Goal: Information Seeking & Learning: Check status

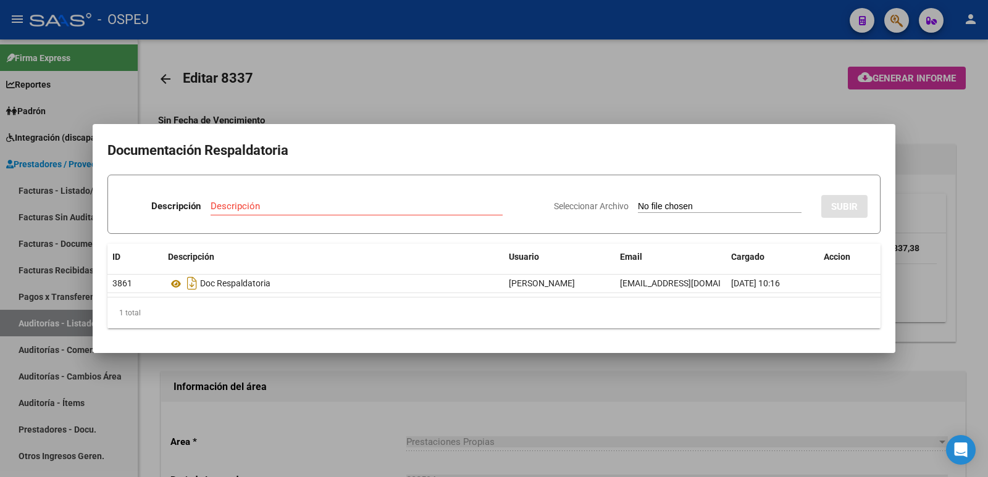
scroll to position [370, 0]
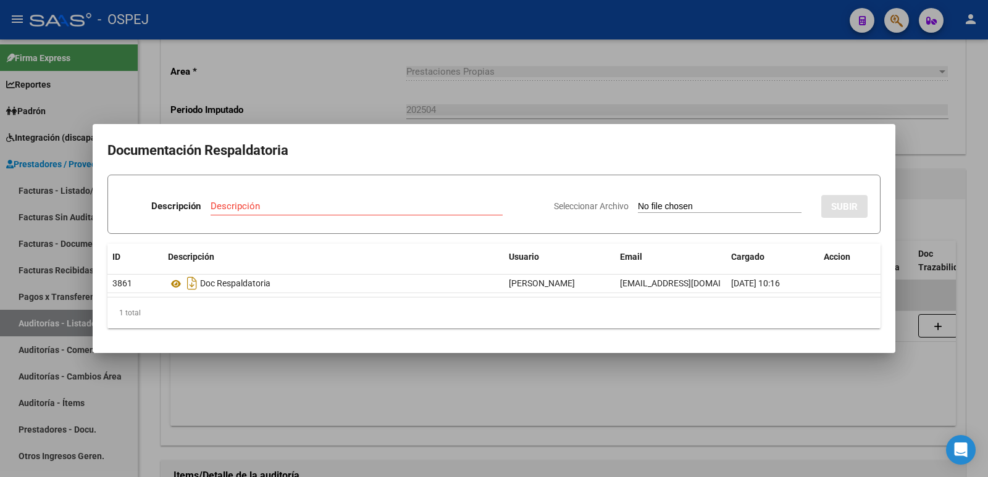
click at [360, 82] on div at bounding box center [494, 238] width 988 height 477
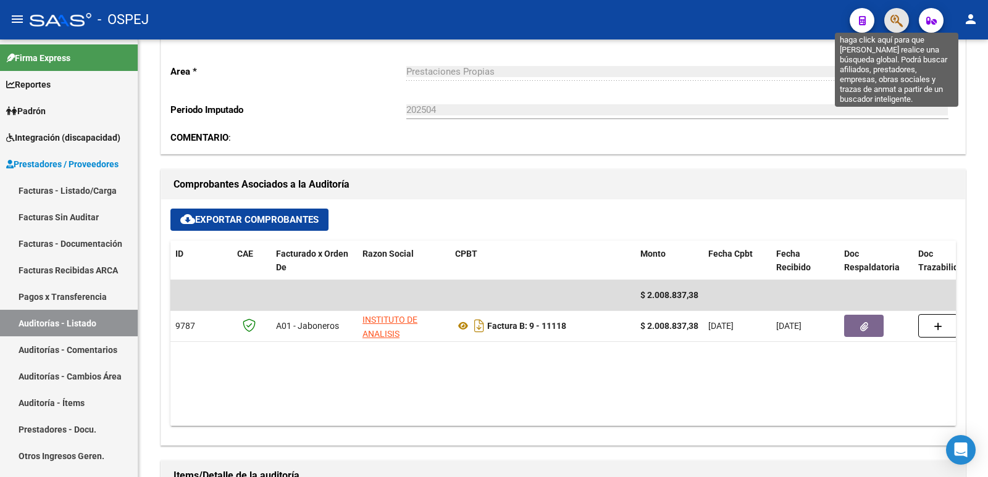
click at [895, 14] on icon "button" at bounding box center [896, 21] width 12 height 14
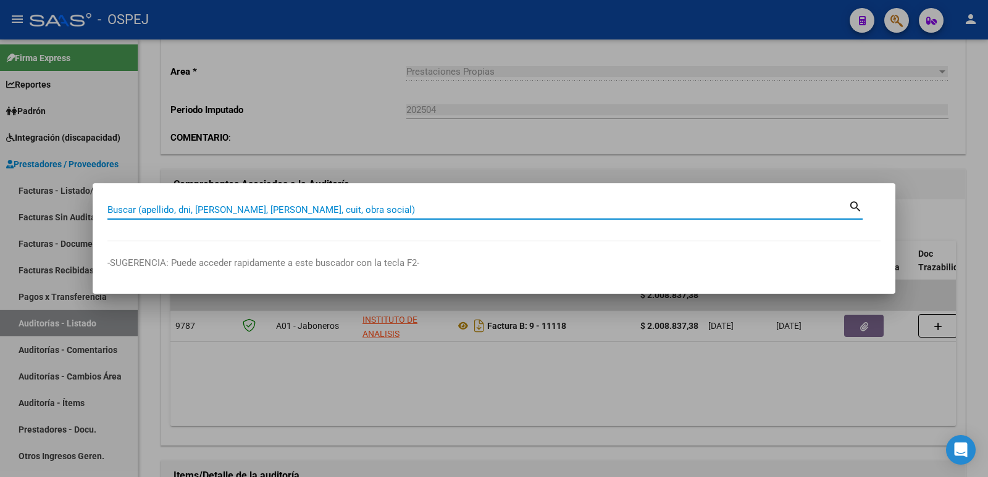
click at [386, 209] on input "Buscar (apellido, dni, [PERSON_NAME], [PERSON_NAME], cuit, obra social)" at bounding box center [477, 209] width 741 height 11
type input "27058798539"
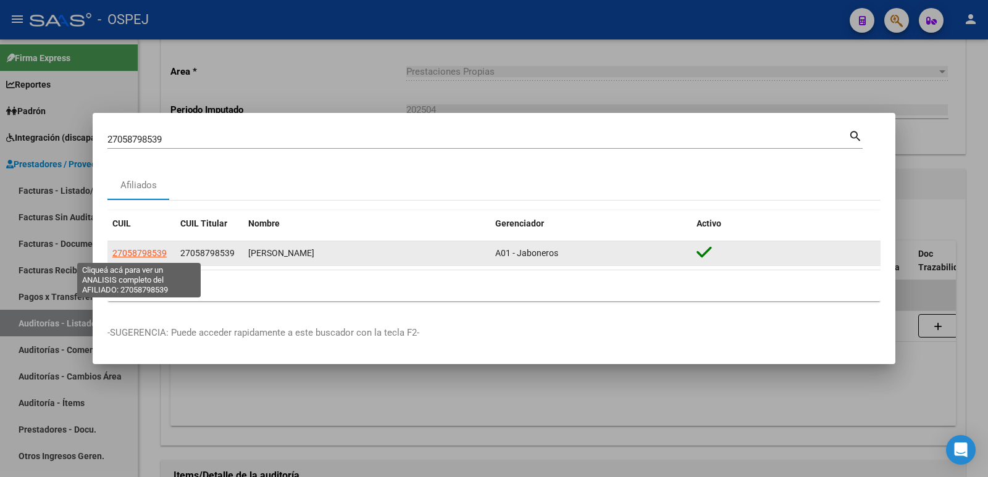
click at [153, 250] on span "27058798539" at bounding box center [139, 253] width 54 height 10
type textarea "27058798539"
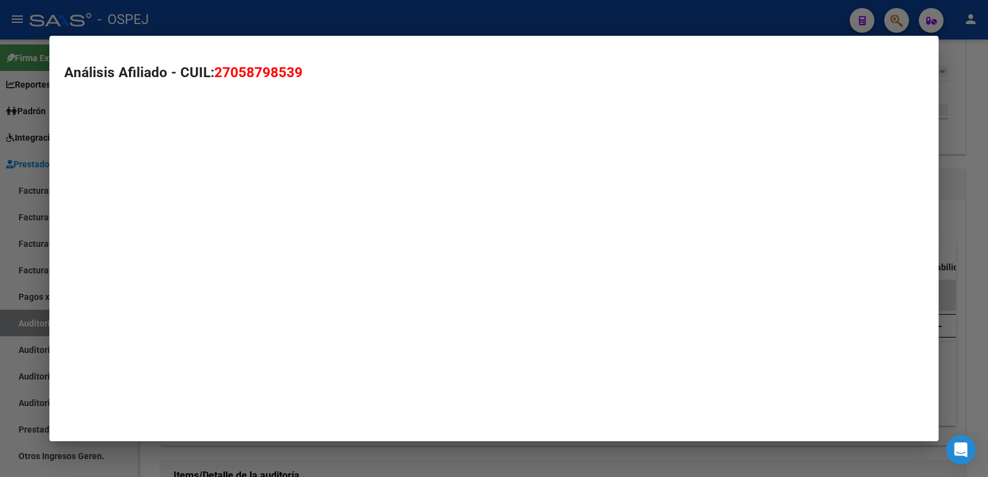
click at [153, 250] on mat-dialog-container "Análisis Afiliado - CUIL: 27058798539" at bounding box center [493, 239] width 889 height 406
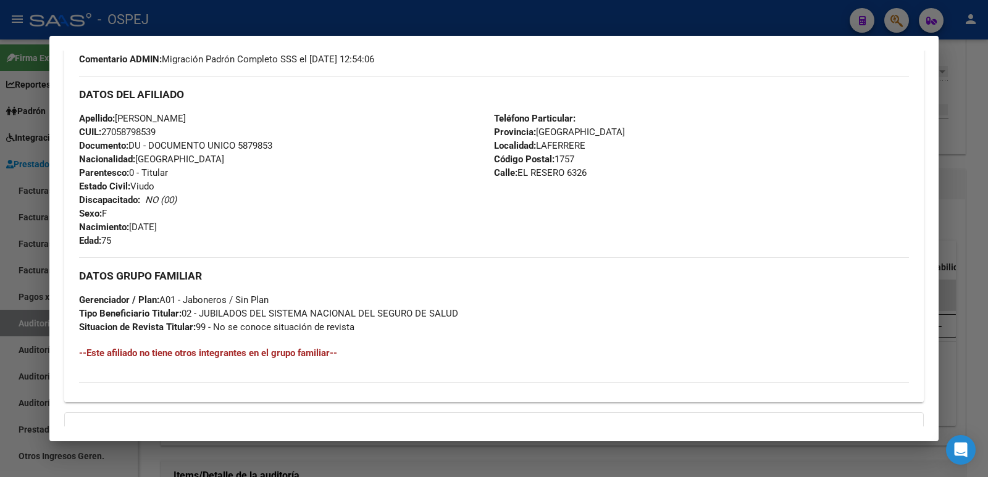
scroll to position [509, 0]
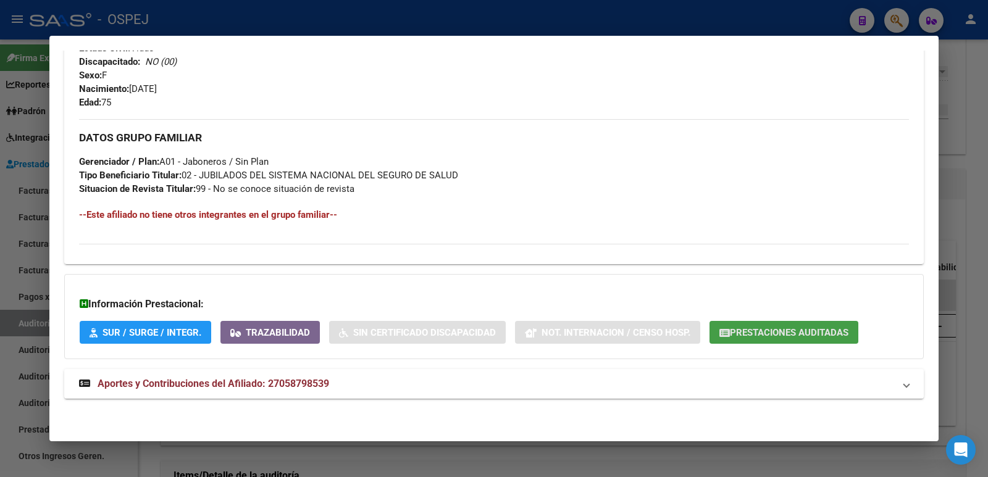
click at [786, 336] on span "Prestaciones Auditadas" at bounding box center [789, 332] width 119 height 11
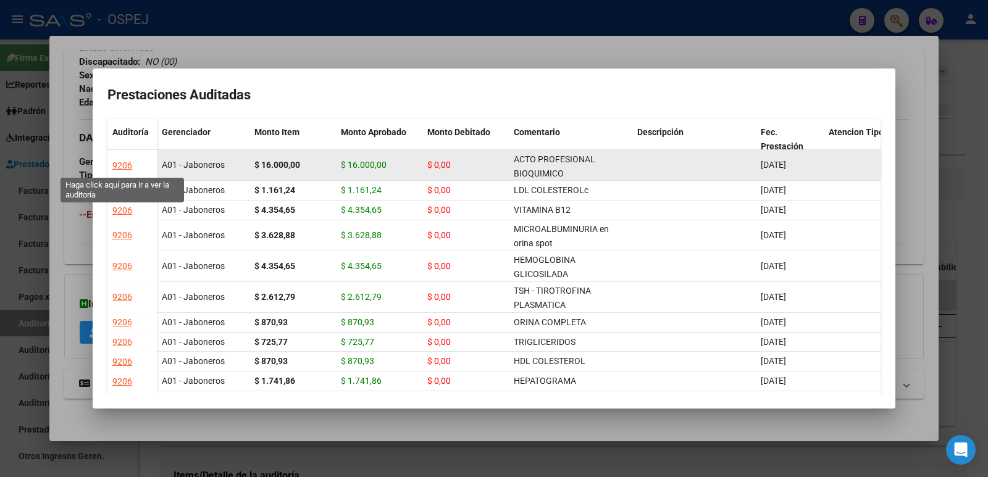
click at [120, 160] on div "9206" at bounding box center [122, 166] width 20 height 14
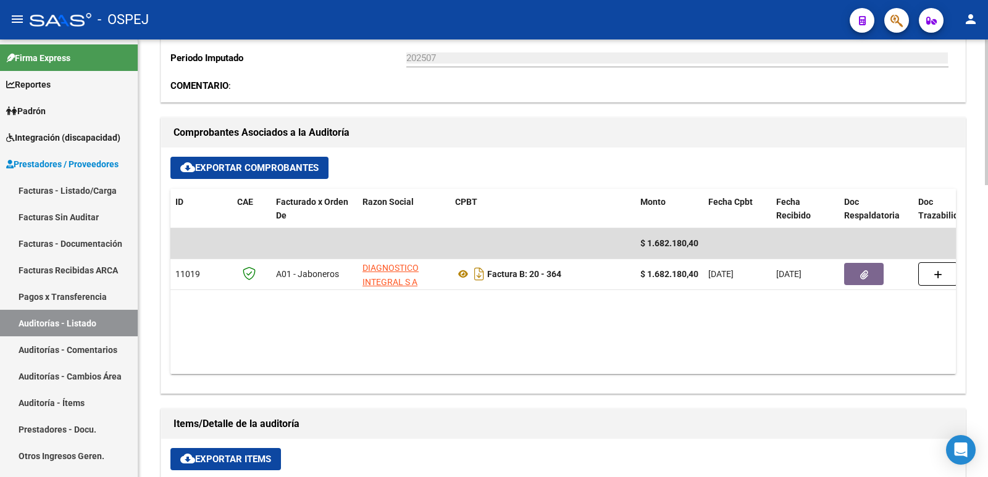
scroll to position [432, 0]
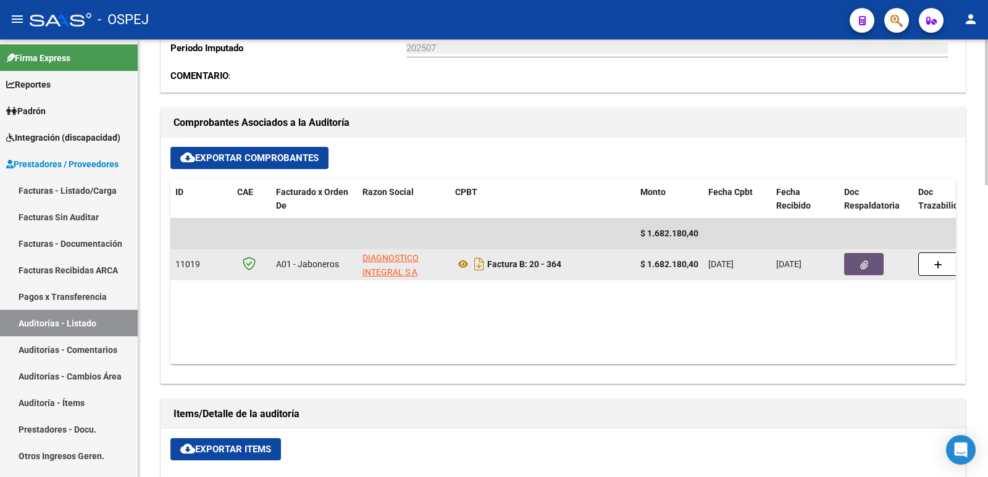
click at [862, 265] on icon "button" at bounding box center [864, 265] width 8 height 9
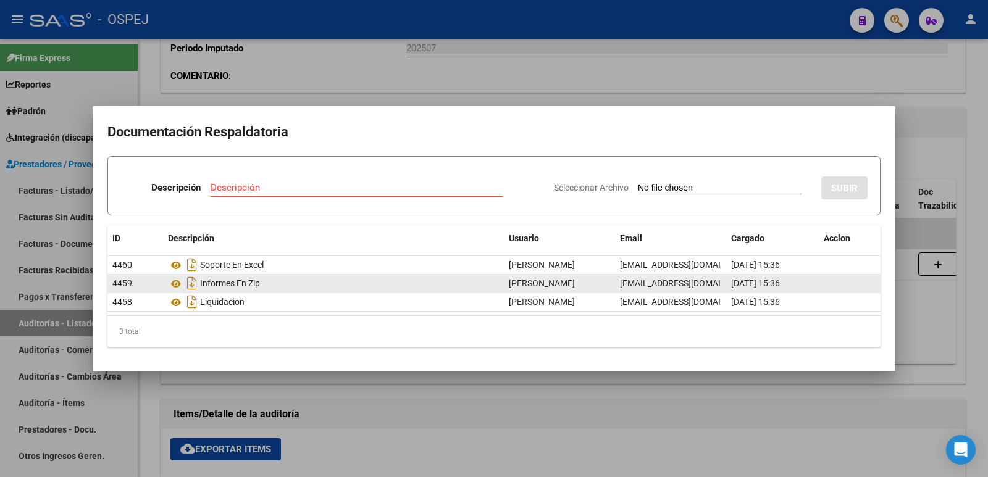
click at [221, 284] on div "Informes En Zip" at bounding box center [333, 283] width 331 height 20
click at [180, 283] on icon at bounding box center [176, 284] width 16 height 15
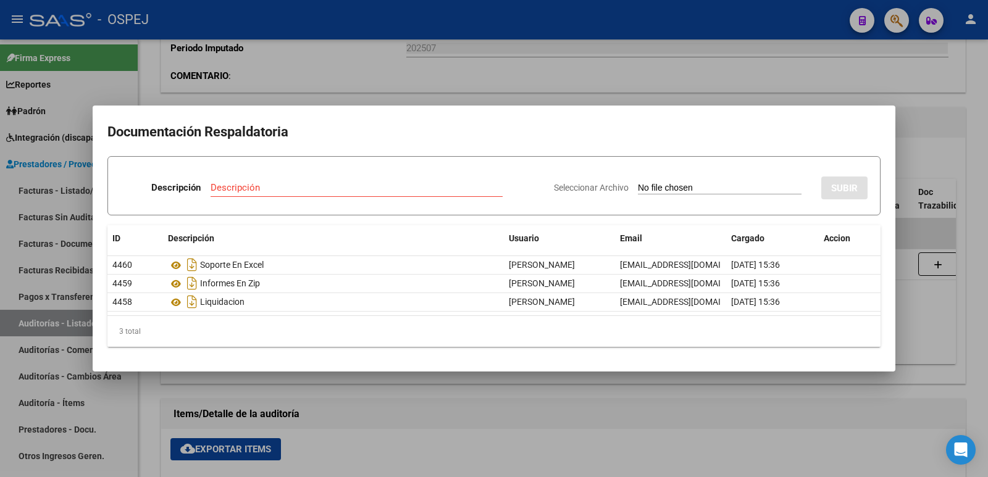
click at [690, 67] on div at bounding box center [494, 238] width 988 height 477
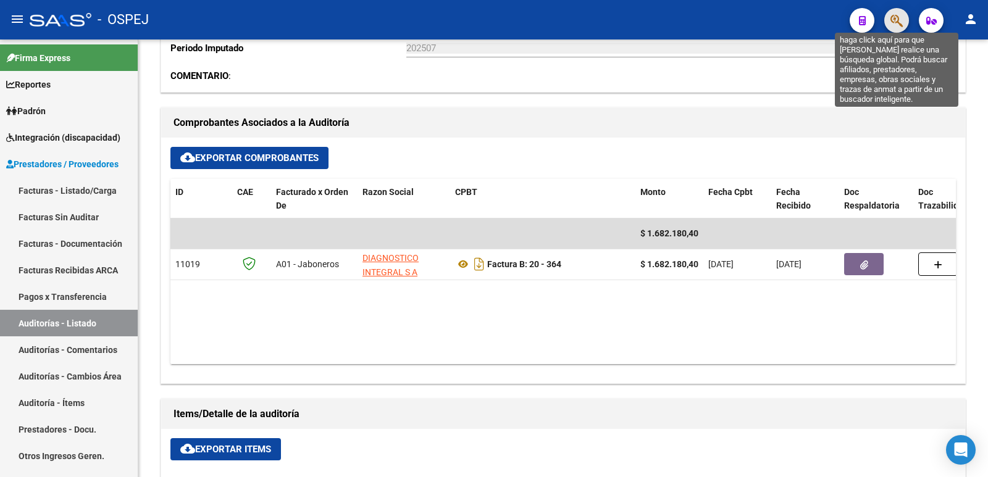
click at [901, 23] on icon "button" at bounding box center [896, 21] width 12 height 14
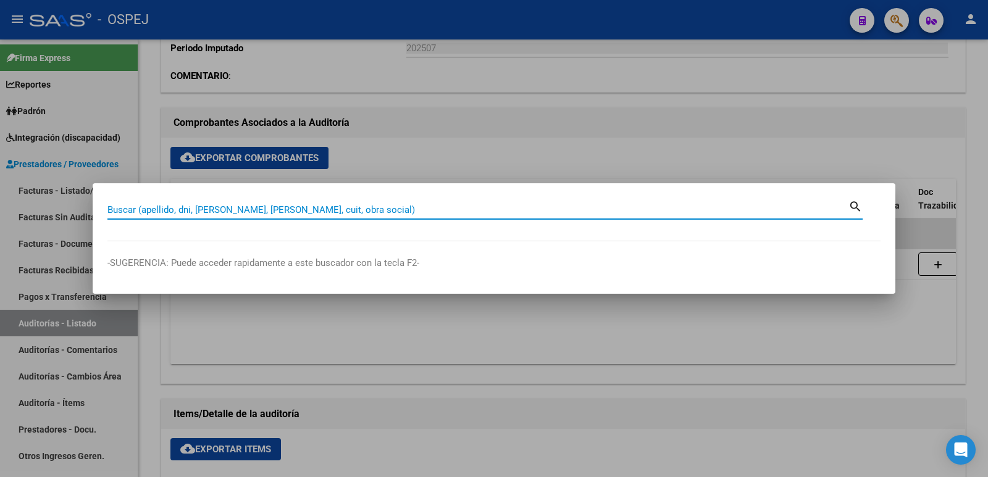
click at [341, 214] on input "Buscar (apellido, dni, [PERSON_NAME], [PERSON_NAME], cuit, obra social)" at bounding box center [477, 209] width 741 height 11
type input "31667085"
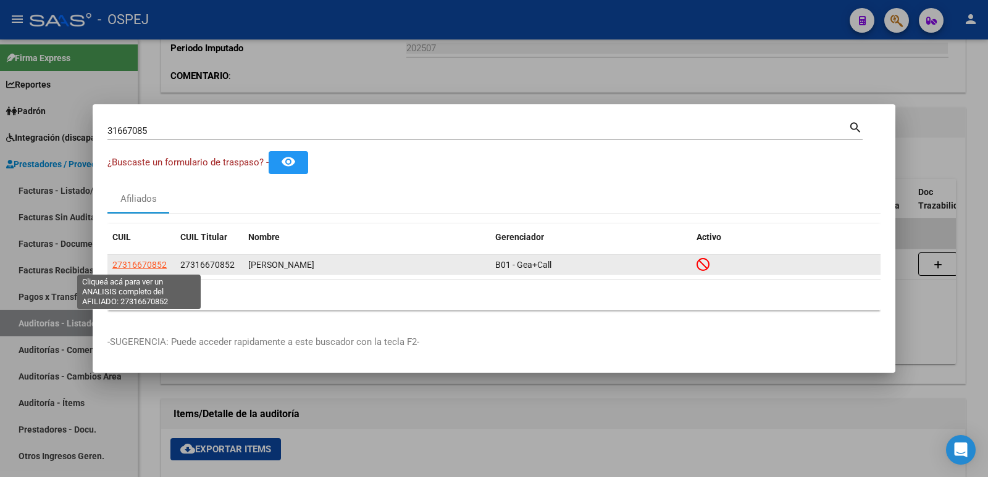
click at [144, 269] on span "27316670852" at bounding box center [139, 265] width 54 height 10
type textarea "27316670852"
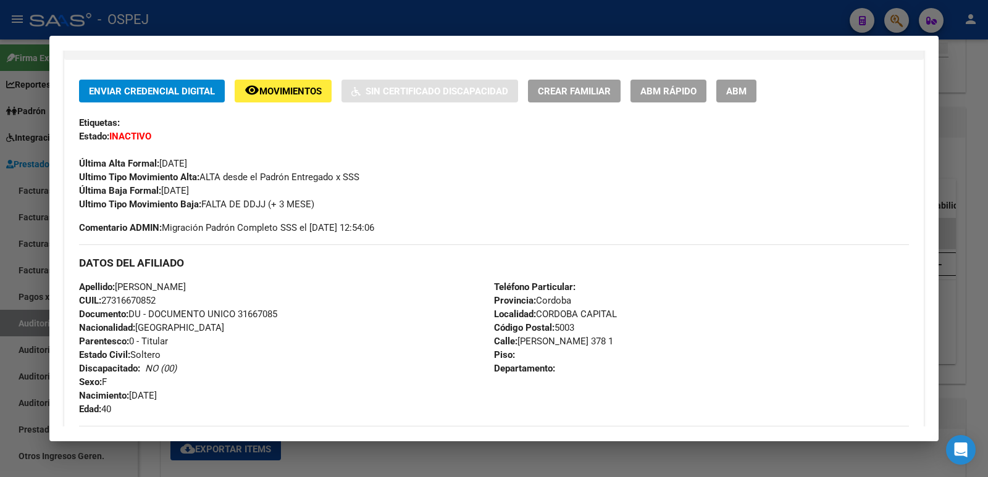
scroll to position [247, 0]
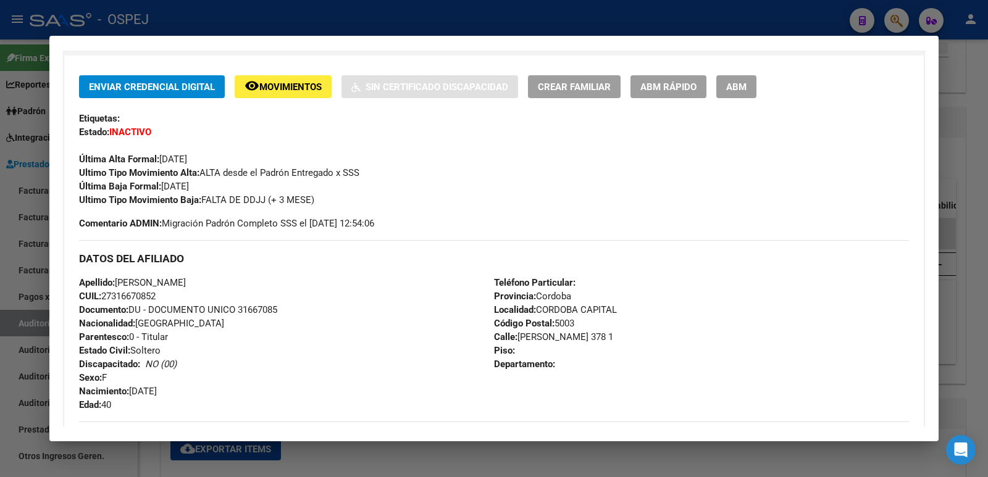
click at [487, 19] on div at bounding box center [494, 238] width 988 height 477
